Goal: Task Accomplishment & Management: Manage account settings

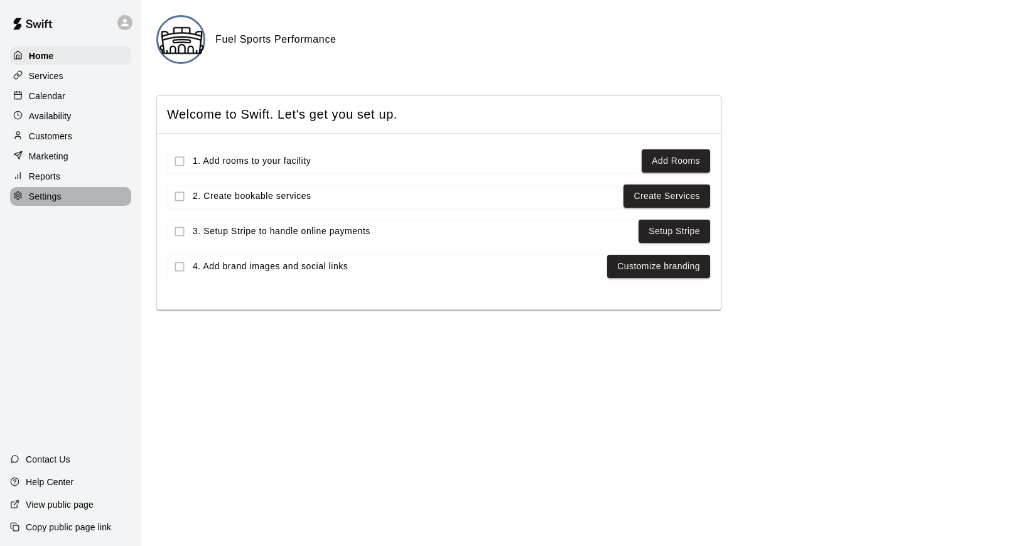
click at [32, 191] on p "Settings" at bounding box center [45, 196] width 33 height 13
select select "**"
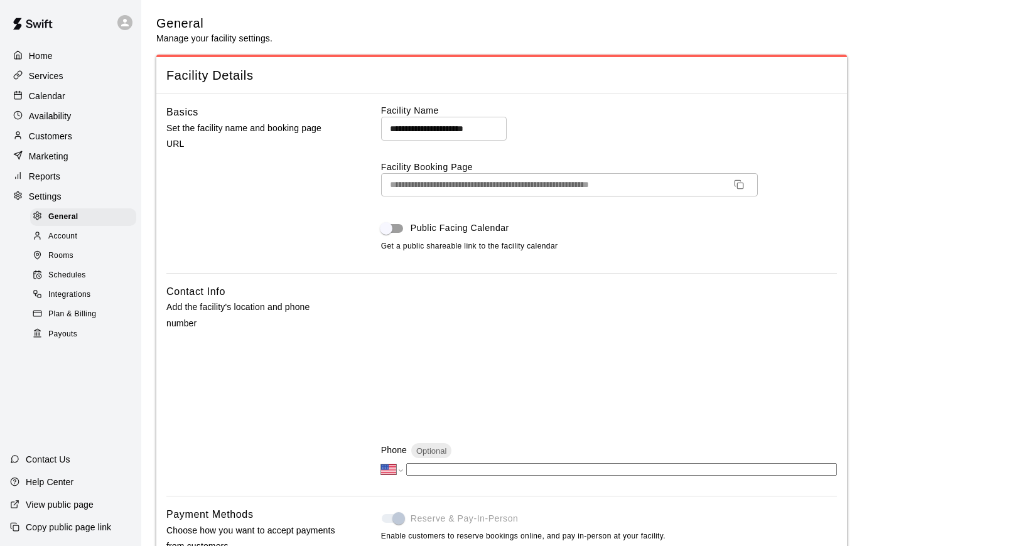
click at [53, 332] on span "Payouts" at bounding box center [62, 334] width 29 height 13
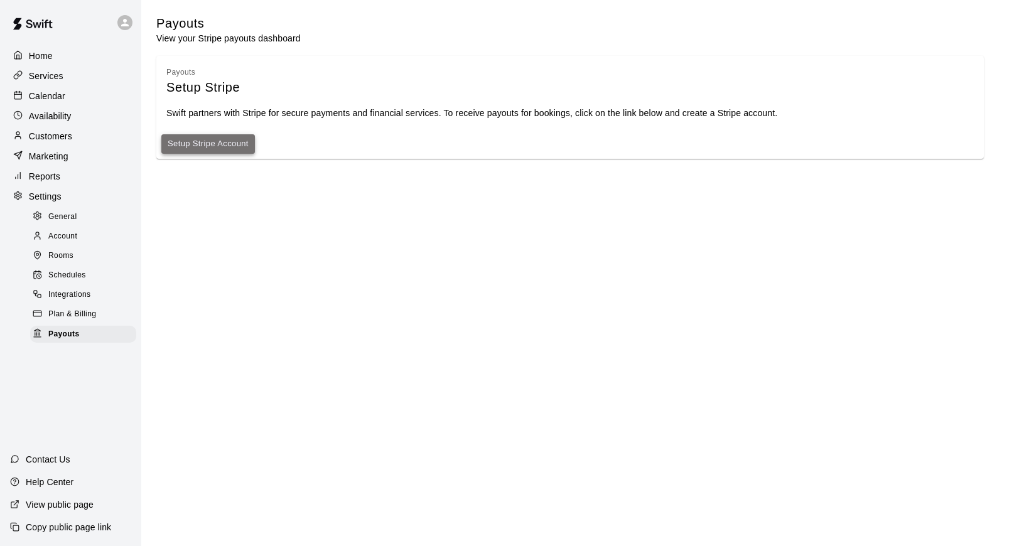
click at [203, 148] on link "Setup Stripe Account" at bounding box center [208, 144] width 81 height 14
click at [206, 139] on button "Setup Stripe Account" at bounding box center [208, 143] width 94 height 19
click at [220, 144] on link "Setup Stripe Account" at bounding box center [208, 144] width 81 height 14
